Goal: Find specific page/section: Find specific page/section

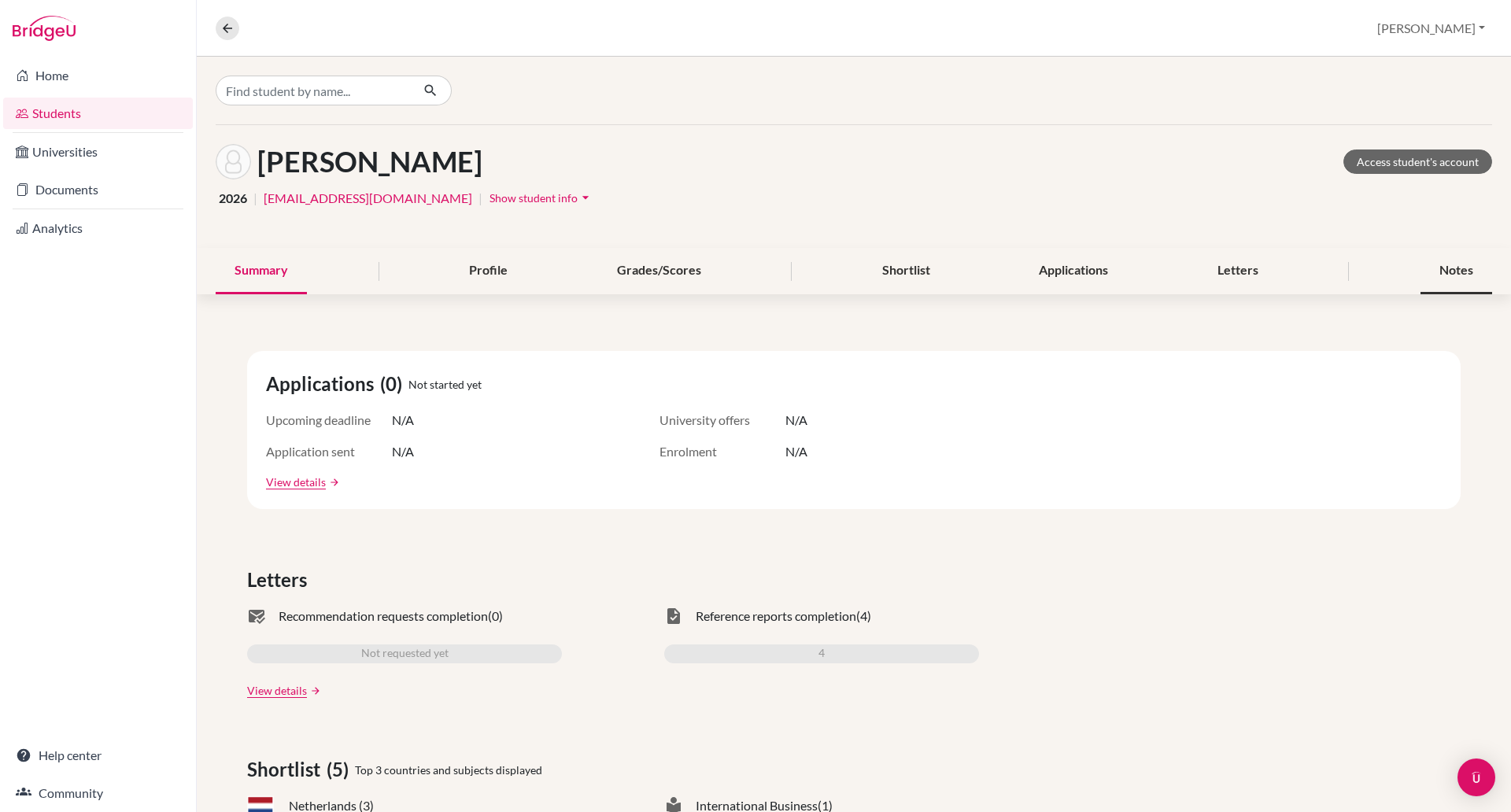
click at [1450, 270] on div "Notes" at bounding box center [1456, 271] width 72 height 46
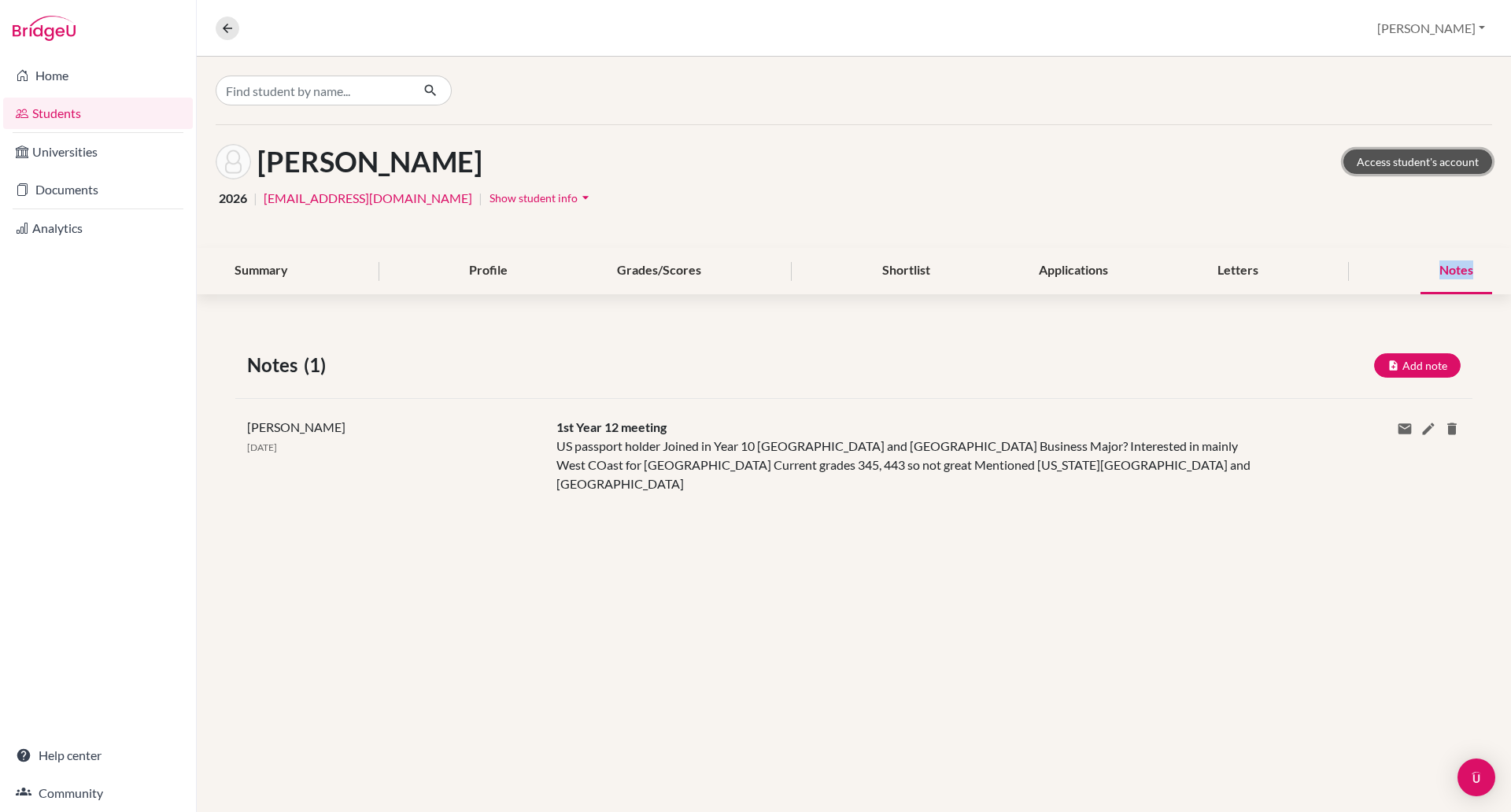
click at [1426, 167] on link "Access student's account" at bounding box center [1417, 161] width 149 height 25
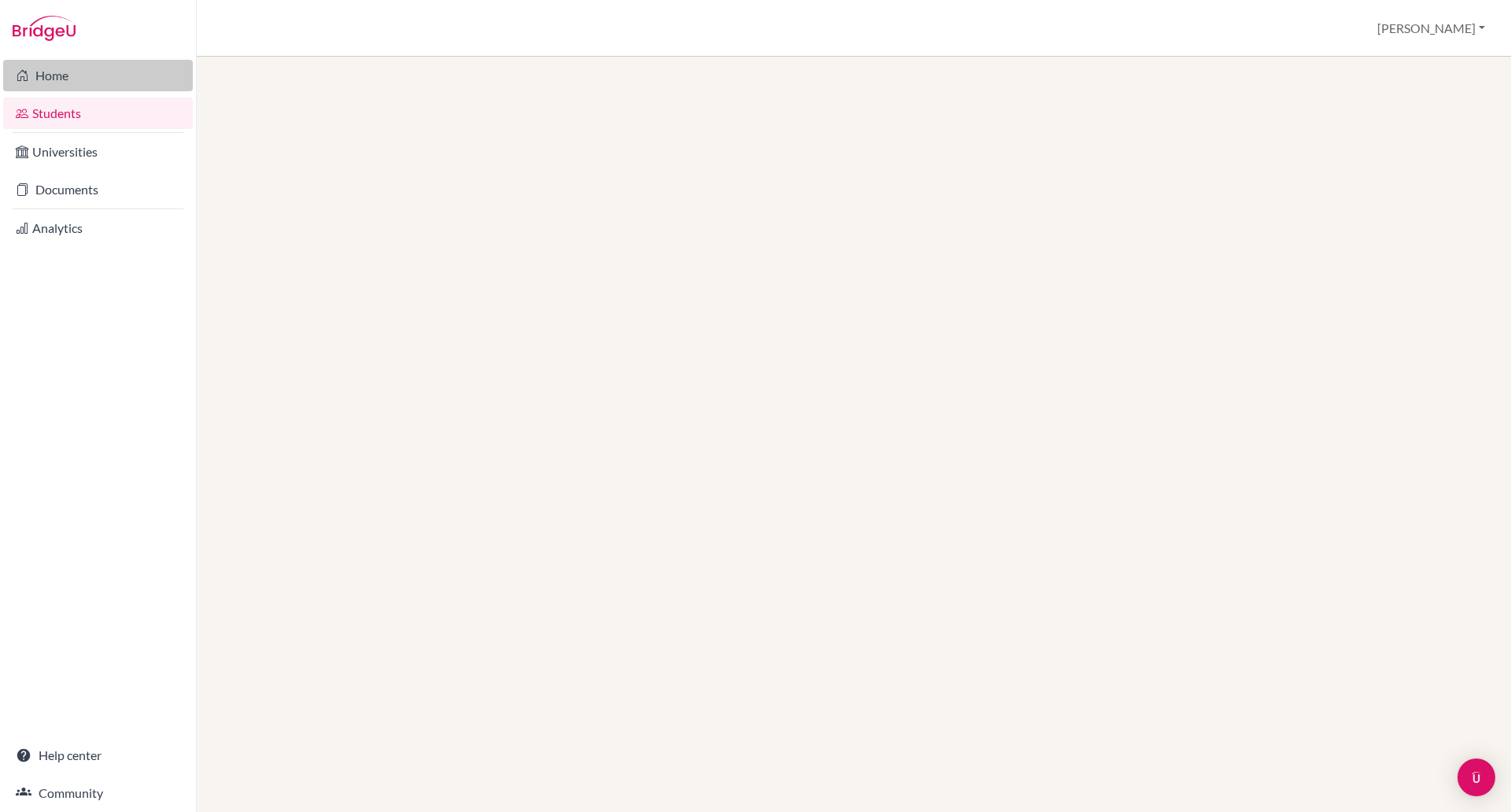
click at [49, 80] on link "Home" at bounding box center [98, 75] width 190 height 32
click at [58, 107] on link "Students" at bounding box center [98, 112] width 190 height 32
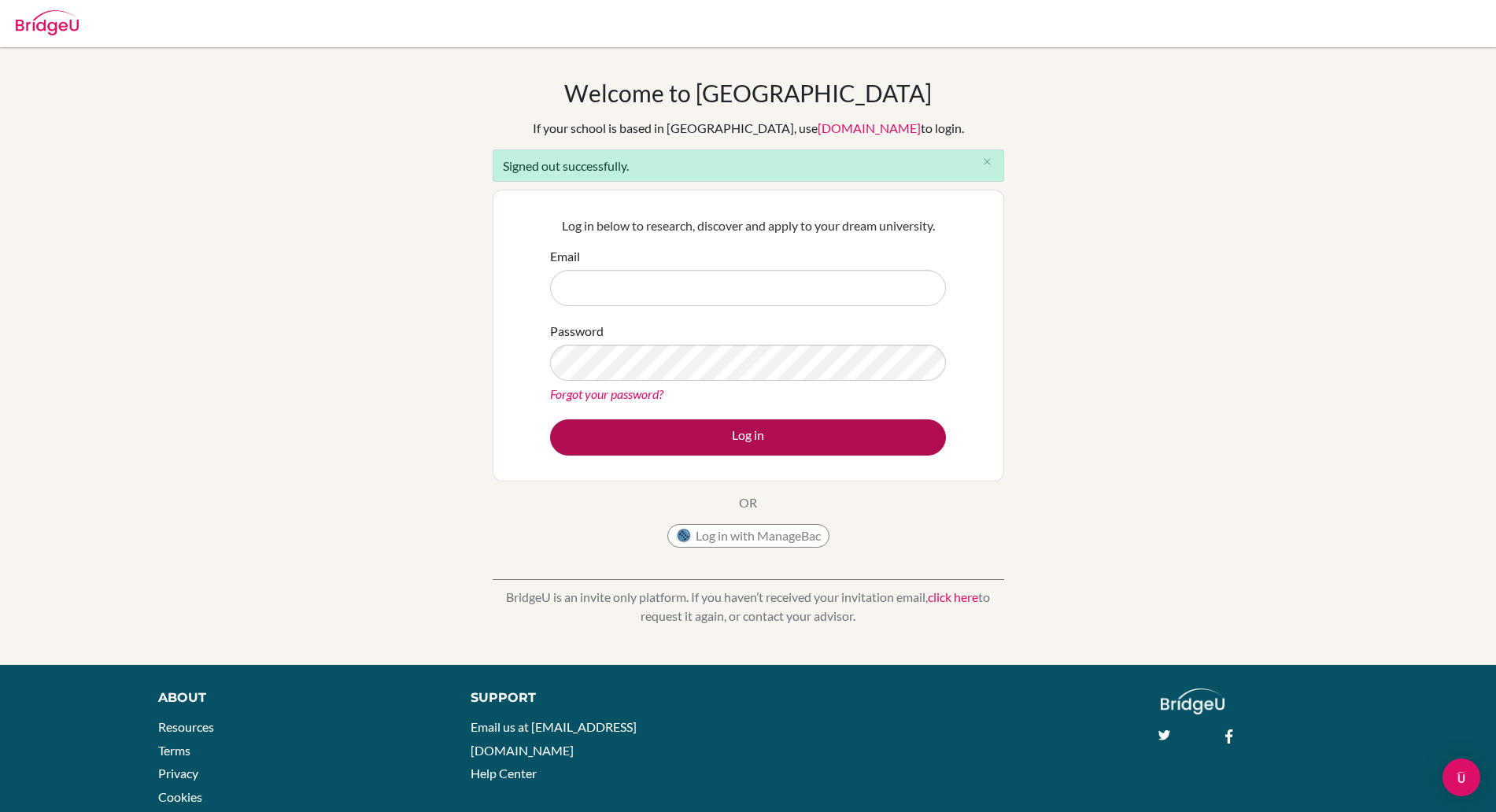
type input "paul.rispin@bisvietnam.com"
drag, startPoint x: 761, startPoint y: 444, endPoint x: 785, endPoint y: 443, distance: 24.0
click at [785, 443] on button "Log in" at bounding box center [748, 437] width 396 height 36
click at [747, 438] on button "Log in" at bounding box center [748, 437] width 396 height 36
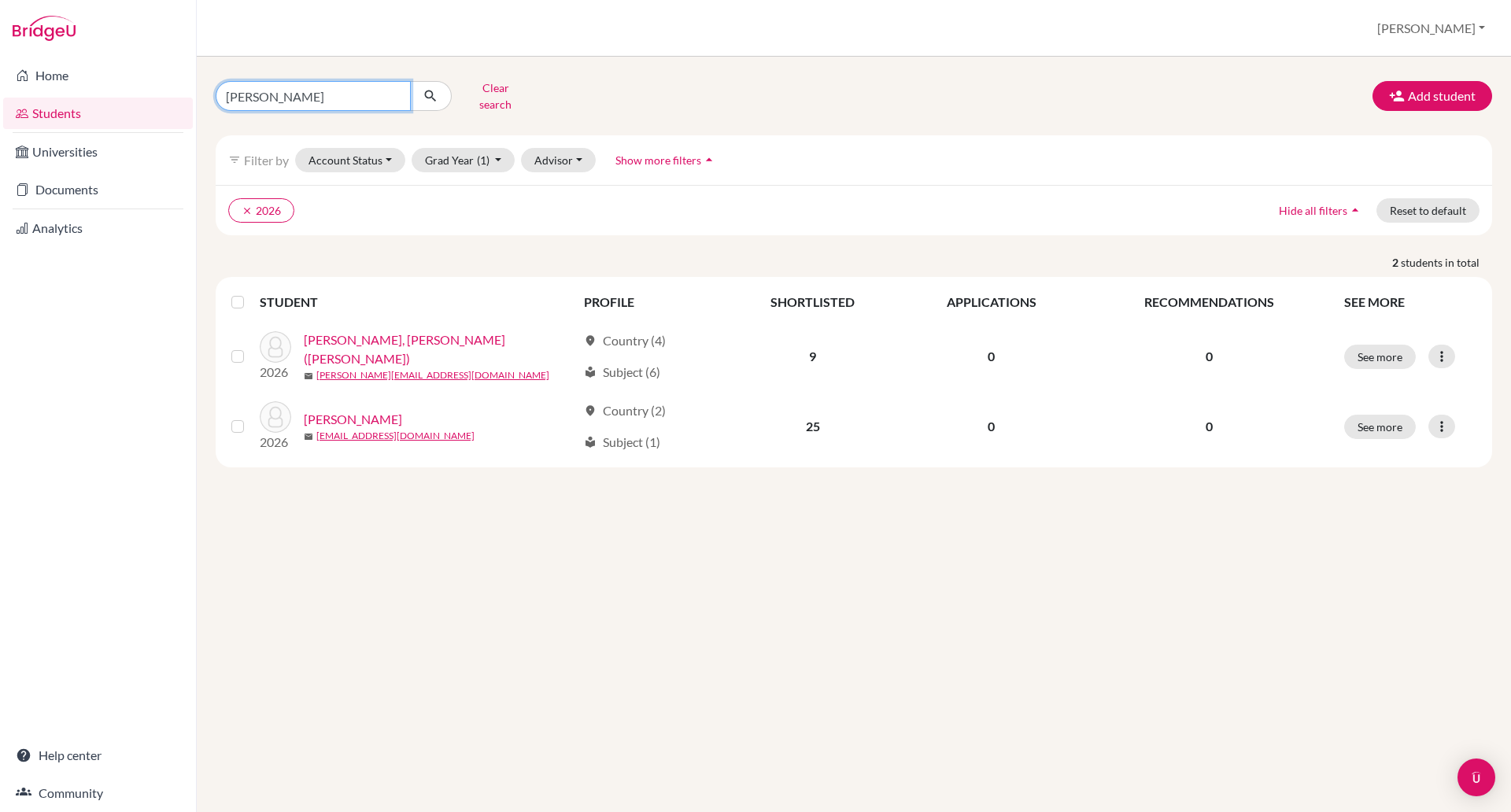
click at [344, 91] on input "[PERSON_NAME]" at bounding box center [313, 95] width 195 height 30
type input "k"
type input "[PERSON_NAME]"
click button "submit" at bounding box center [430, 95] width 42 height 30
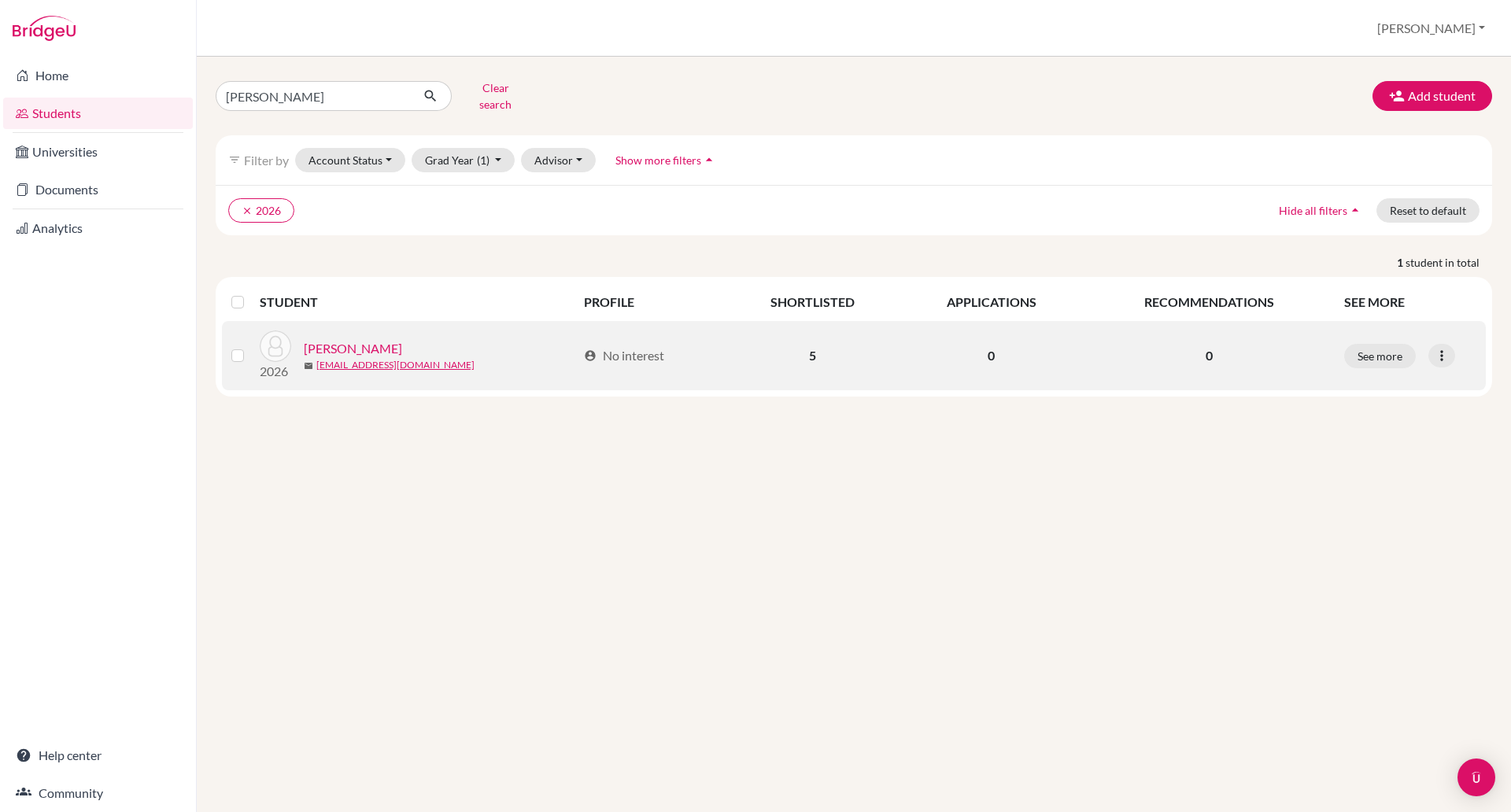
click at [339, 339] on link "[PERSON_NAME]" at bounding box center [352, 348] width 98 height 19
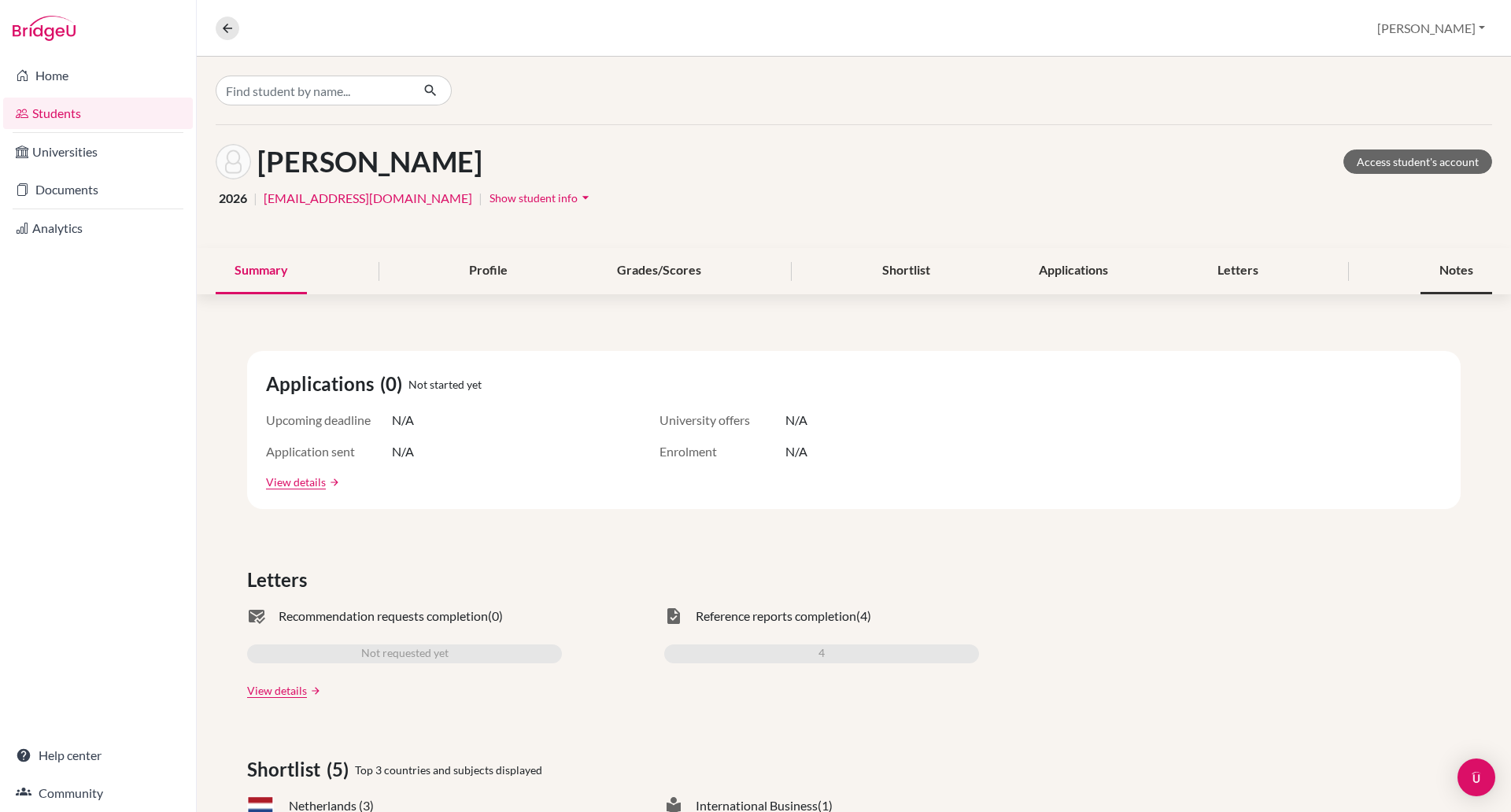
click at [1428, 269] on div "Notes" at bounding box center [1456, 271] width 72 height 46
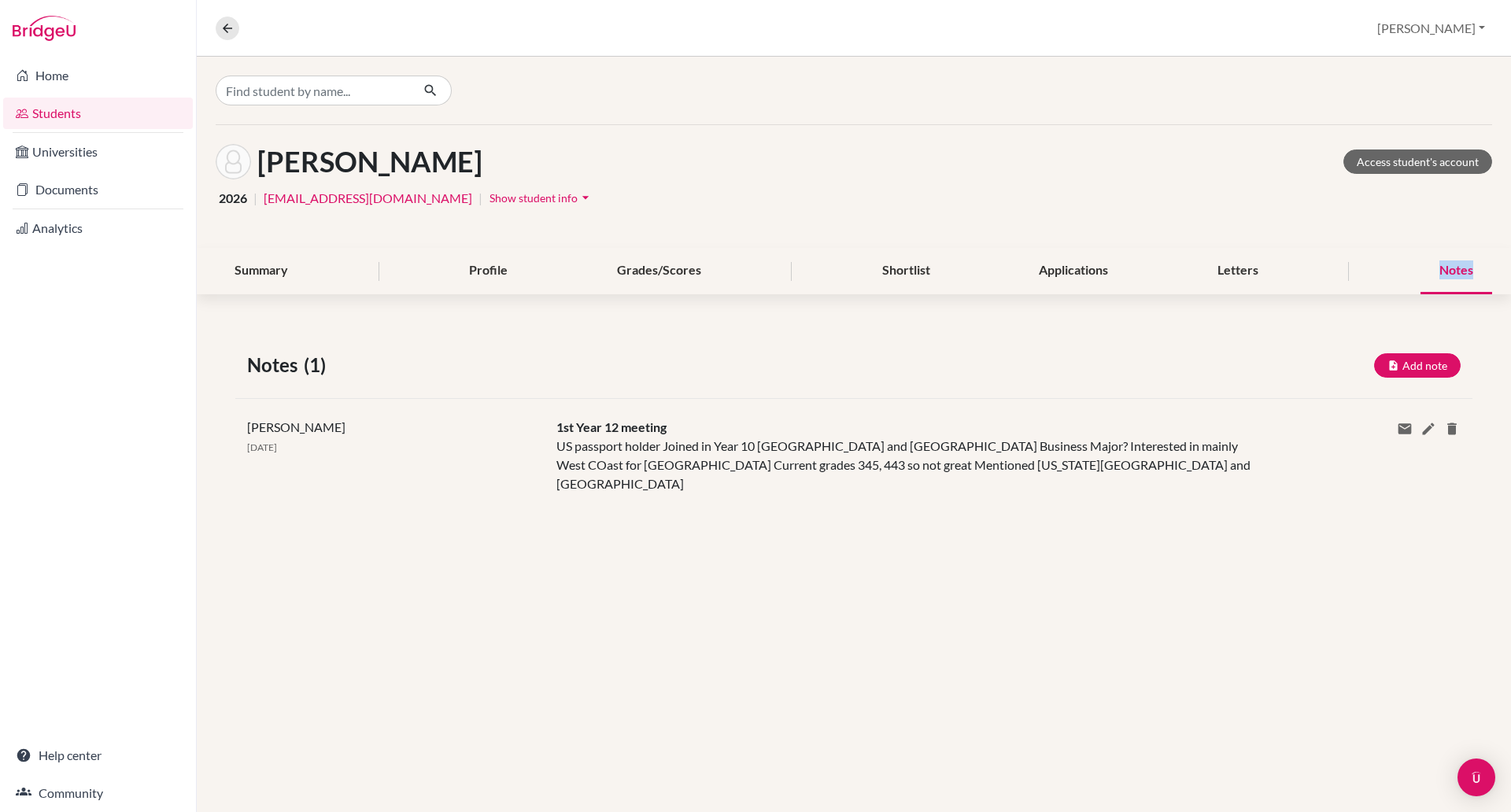
click at [1430, 269] on div "Notes" at bounding box center [1456, 271] width 72 height 46
